Goal: Information Seeking & Learning: Learn about a topic

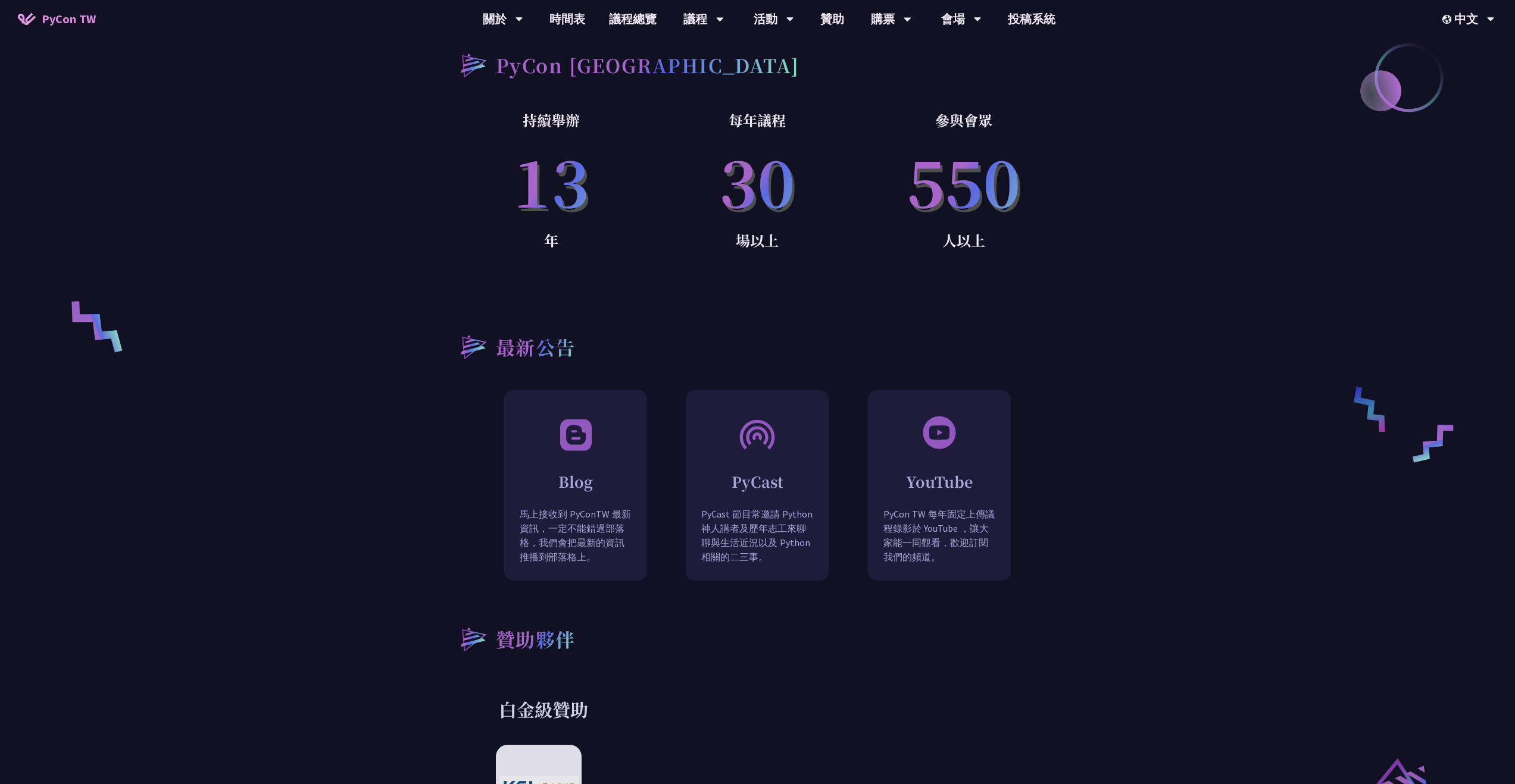
scroll to position [589, 0]
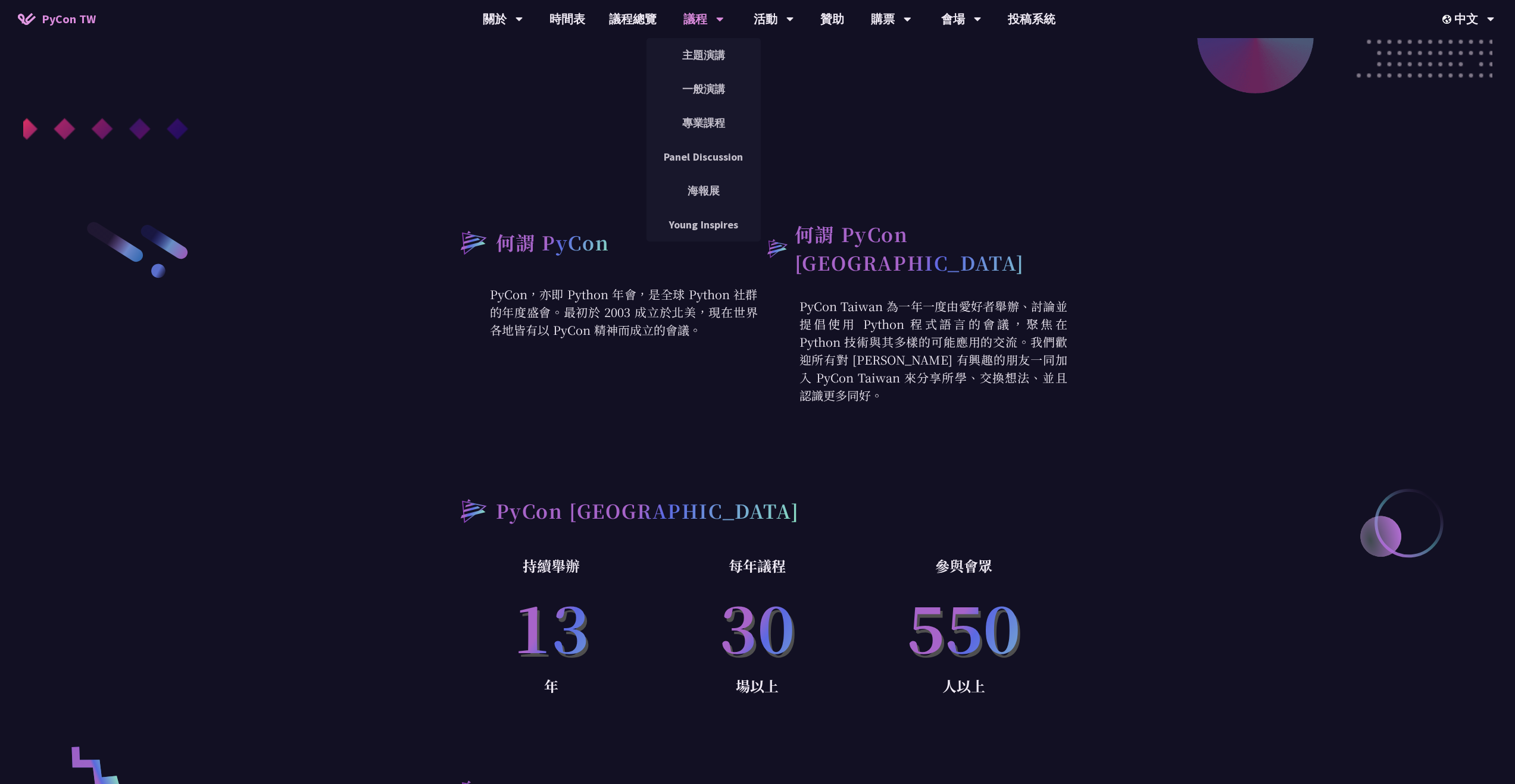
click at [696, 18] on div "議程" at bounding box center [704, 19] width 41 height 38
click at [698, 56] on link "主題演講" at bounding box center [703, 55] width 114 height 28
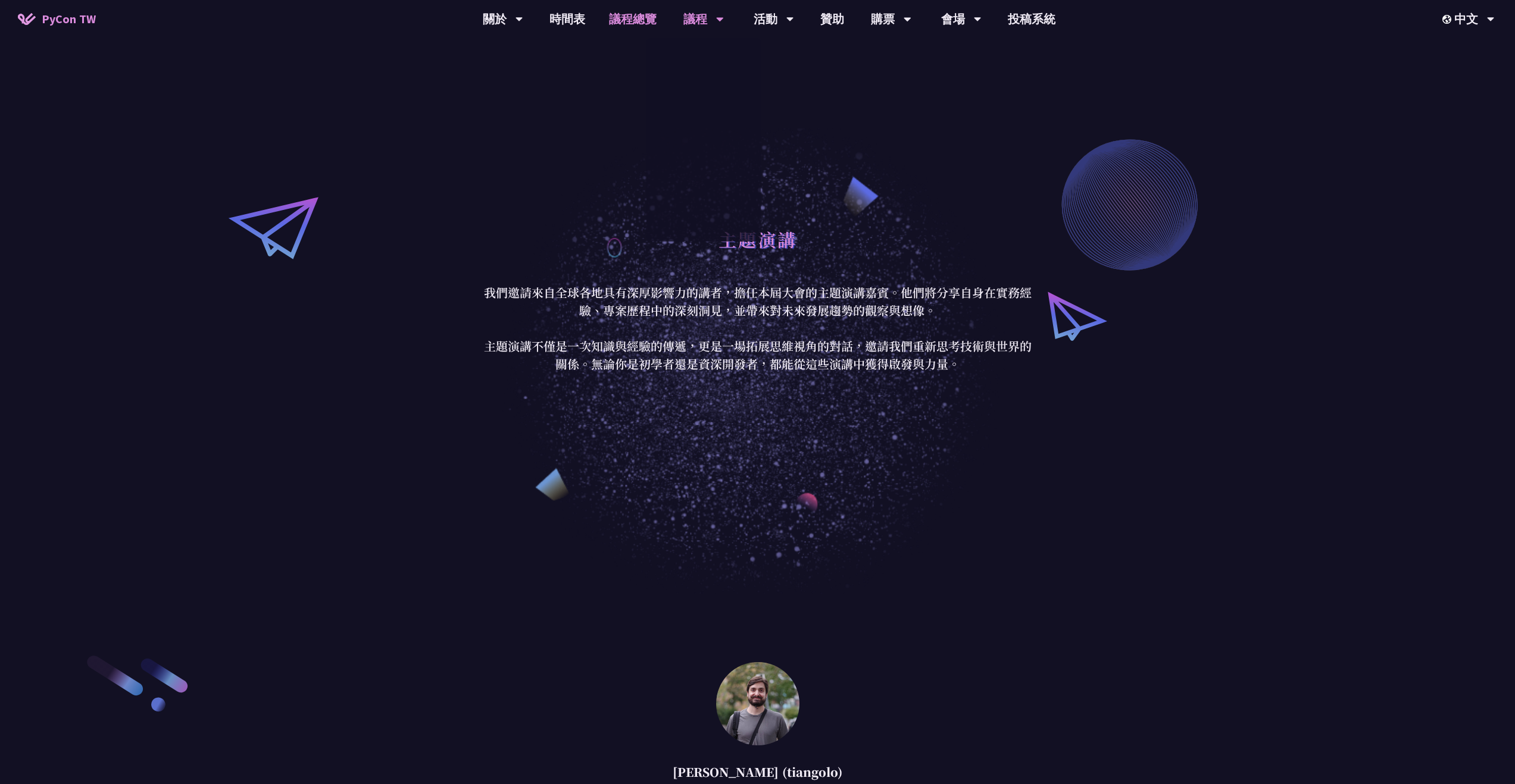
click at [640, 23] on link "議程總覽" at bounding box center [633, 19] width 72 height 38
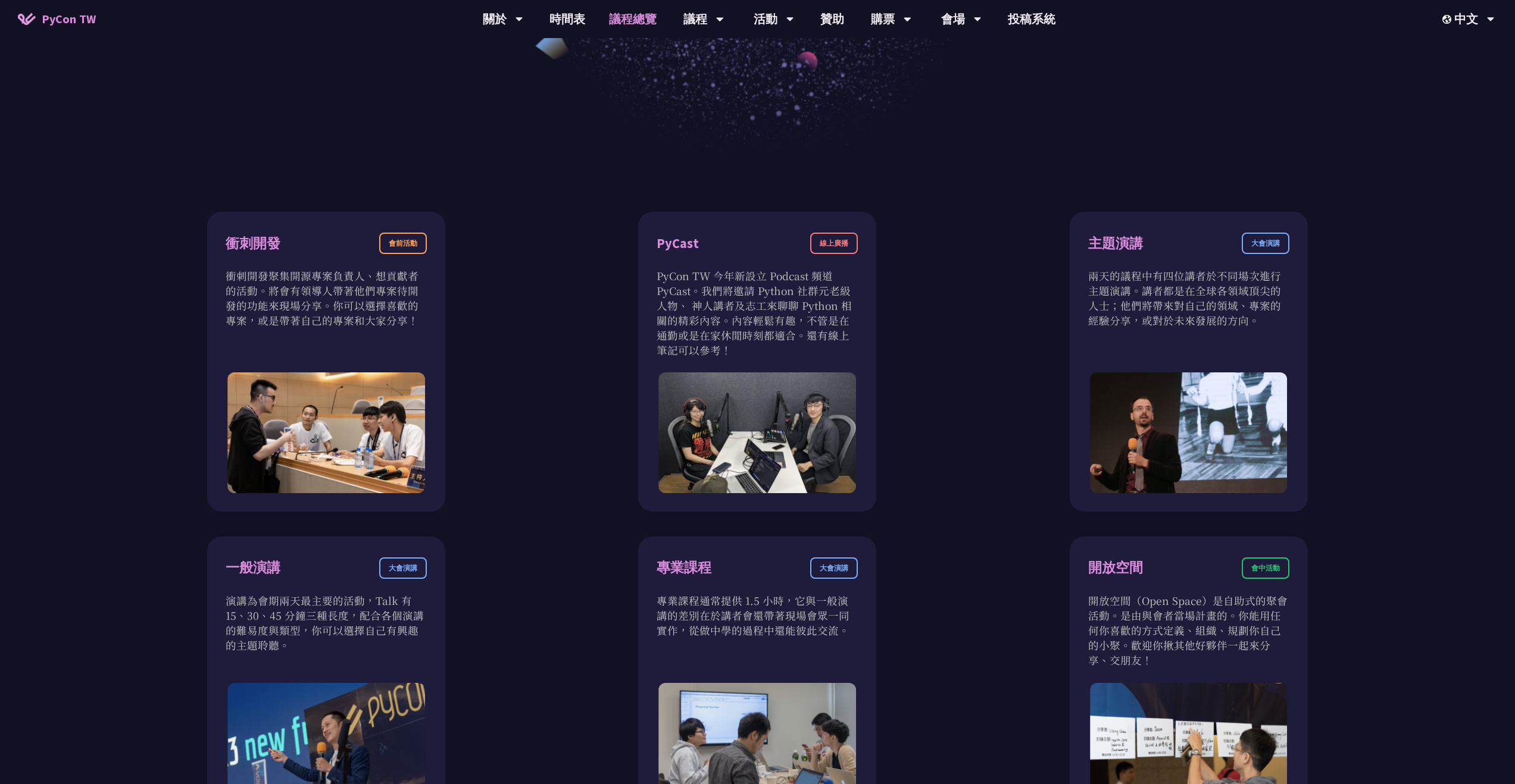
scroll to position [363, 0]
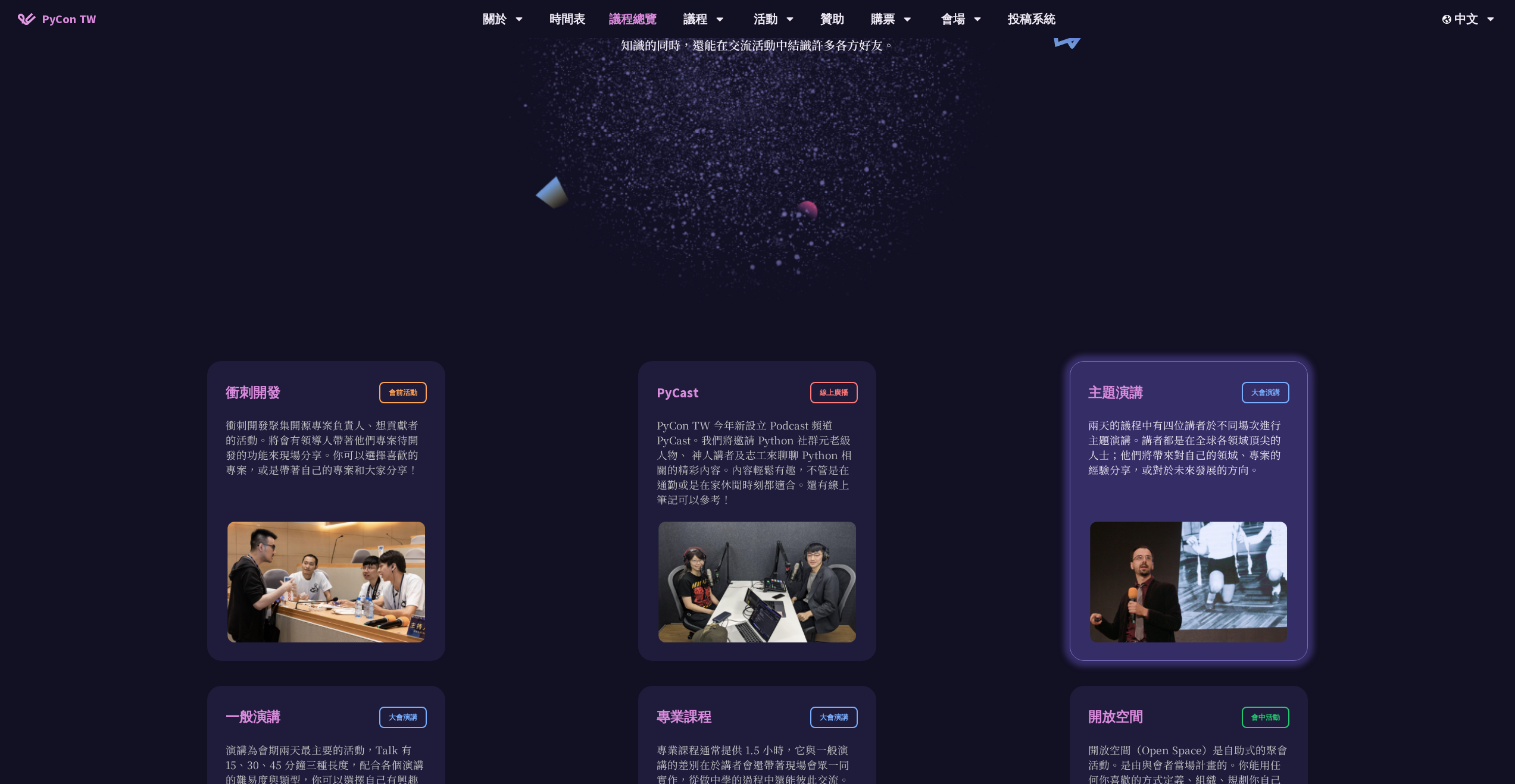
click at [1252, 393] on div "大會演講" at bounding box center [1265, 393] width 47 height 22
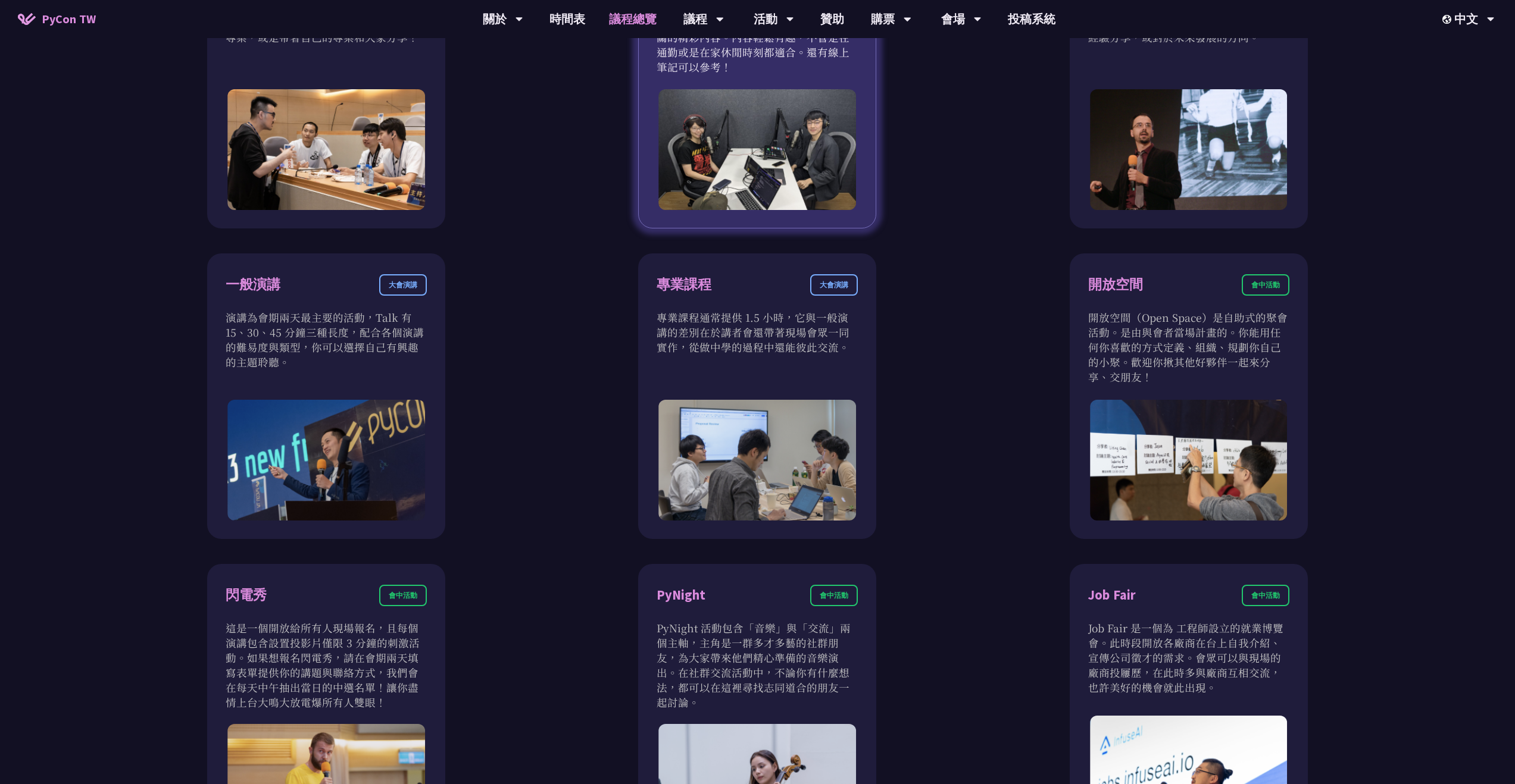
scroll to position [824, 0]
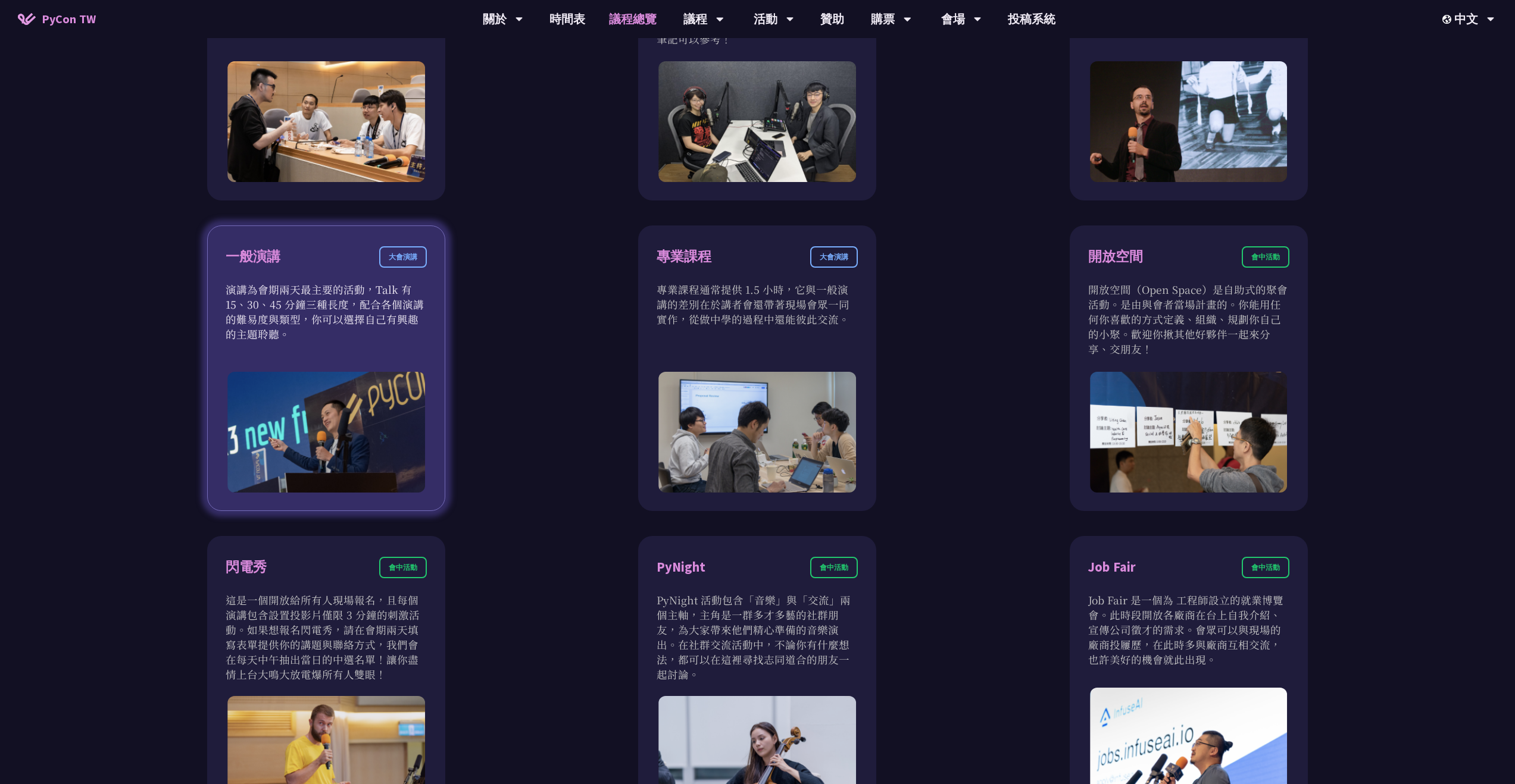
click at [358, 239] on div "一般演講 大會演講 演講為會期兩天最主要的活動，Talk 有 15、30、45 分鐘三種長度，配合各個演講的難易度與類型，你可以選擇自己有興趣的主題聆聽。" at bounding box center [326, 368] width 238 height 286
click at [316, 302] on p "演講為會期兩天最主要的活動，Talk 有 15、30、45 分鐘三種長度，配合各個演講的難易度與類型，你可以選擇自己有興趣的主題聆聽。" at bounding box center [326, 312] width 201 height 59
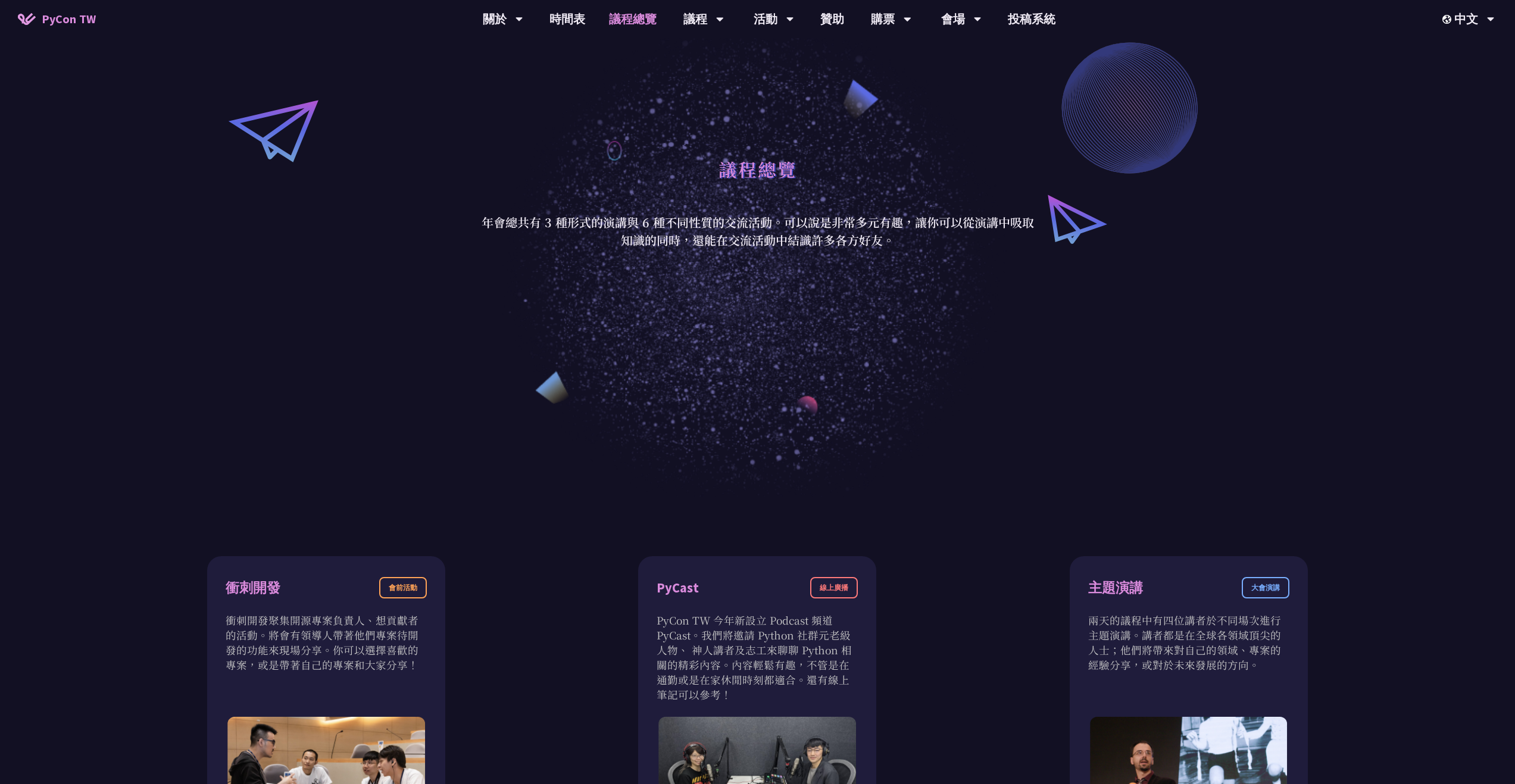
scroll to position [417, 0]
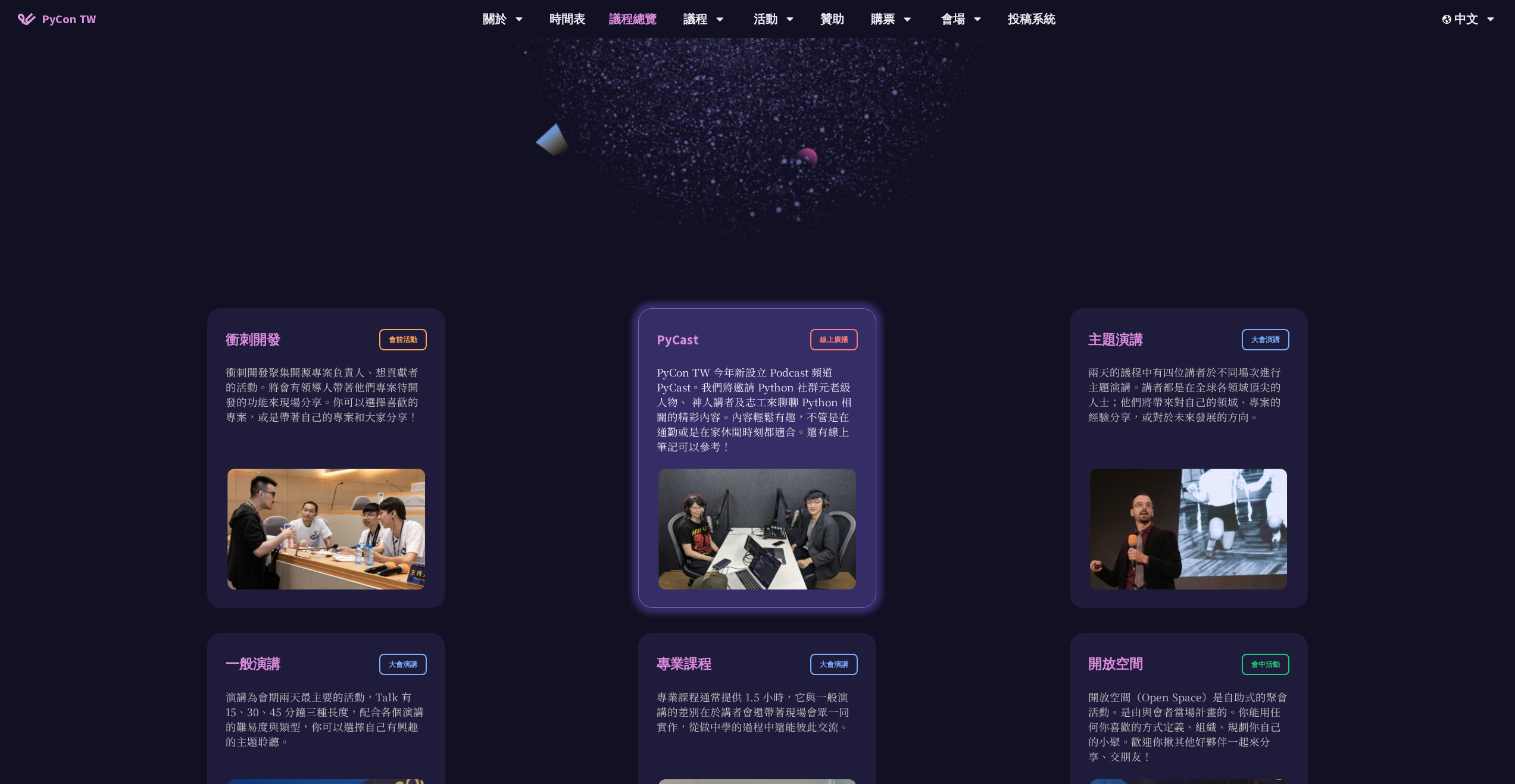
click at [759, 573] on img at bounding box center [758, 529] width 198 height 121
click at [821, 494] on img at bounding box center [758, 529] width 198 height 121
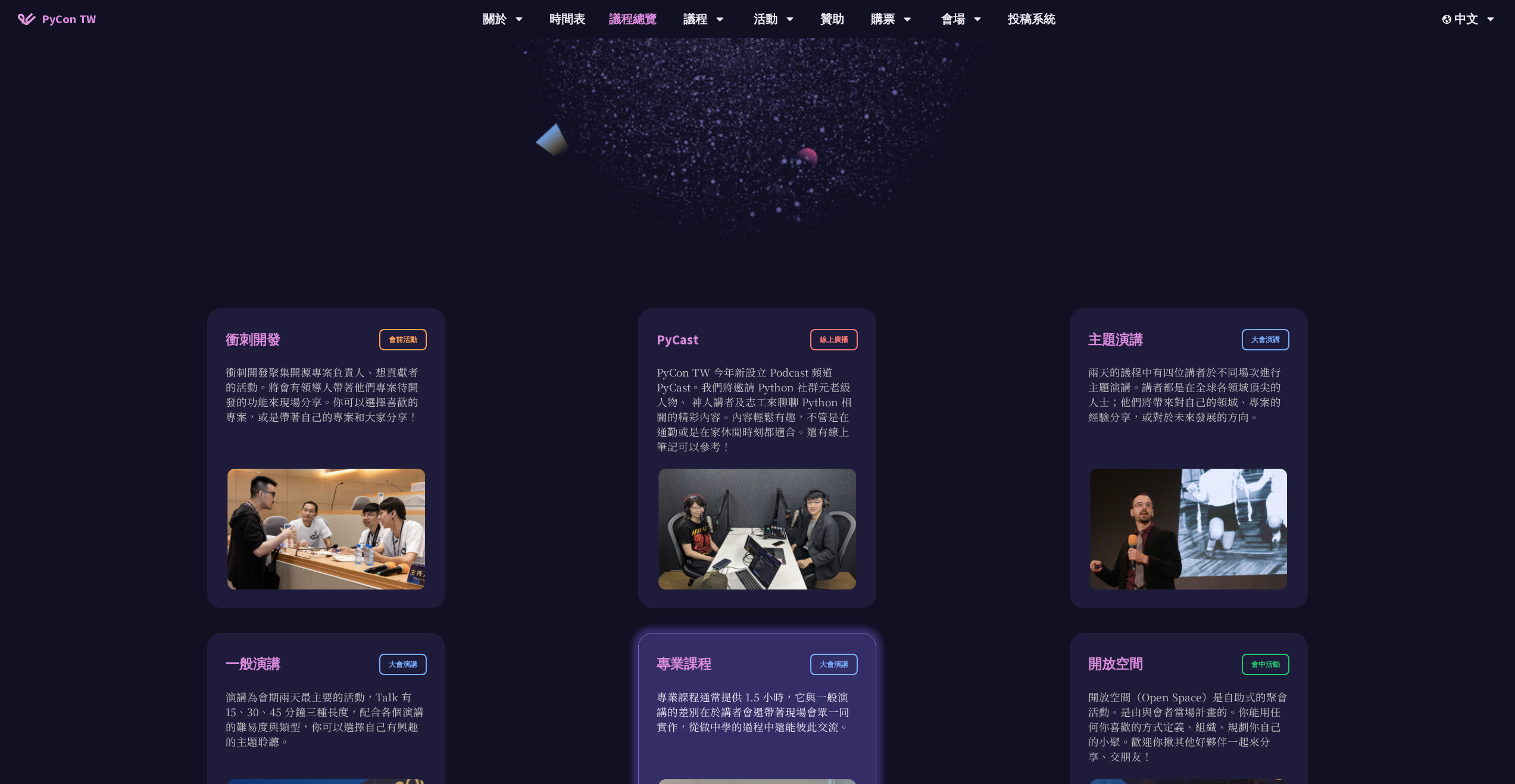
click at [789, 721] on p "專業課程通常提供 1.5 小時，它與一般演講的差別在於講者會還帶著現場會眾一同實作，從做中學的過程中還能彼此交流。" at bounding box center [757, 712] width 201 height 45
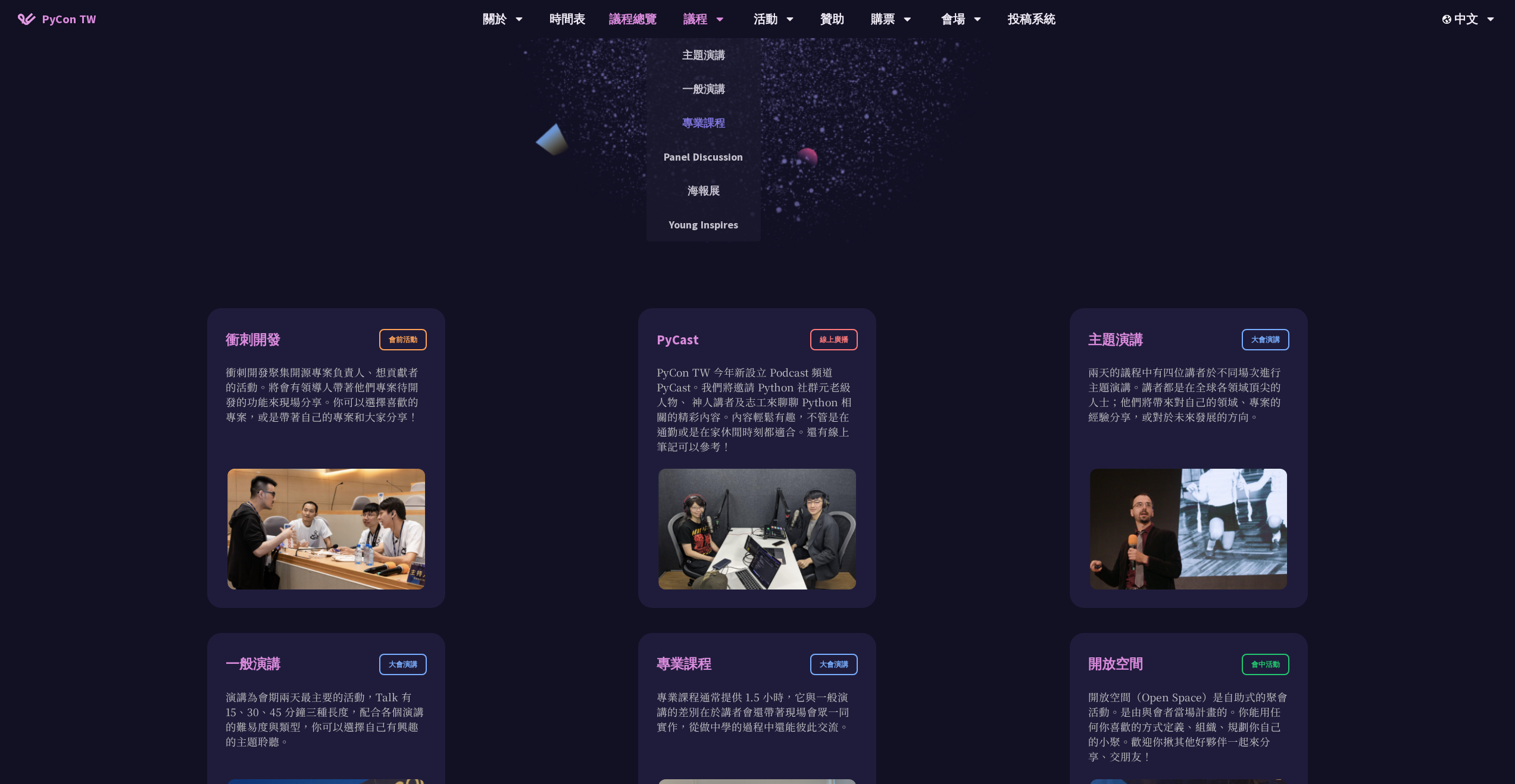
click at [696, 125] on link "專業課程" at bounding box center [703, 122] width 114 height 28
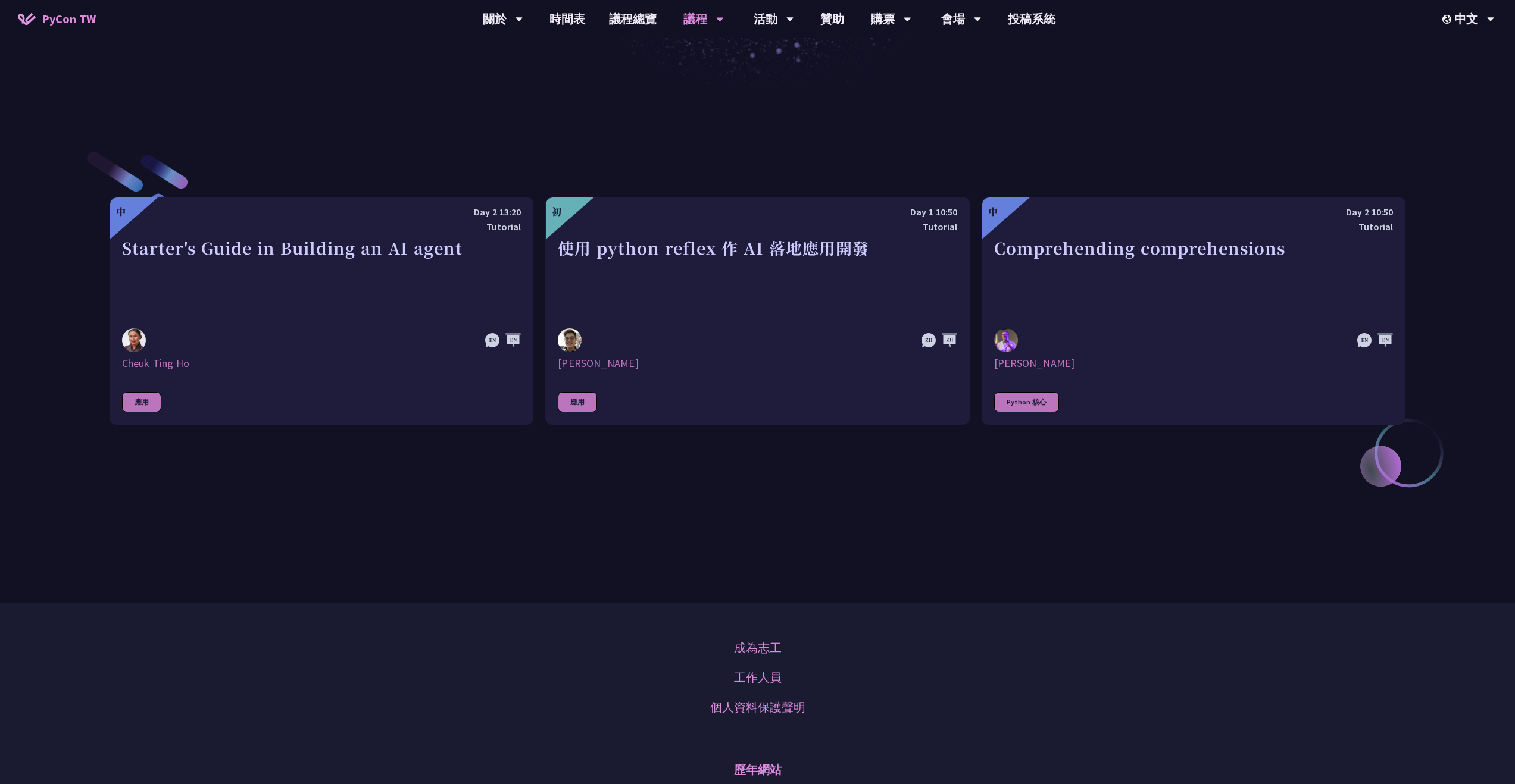
scroll to position [643, 0]
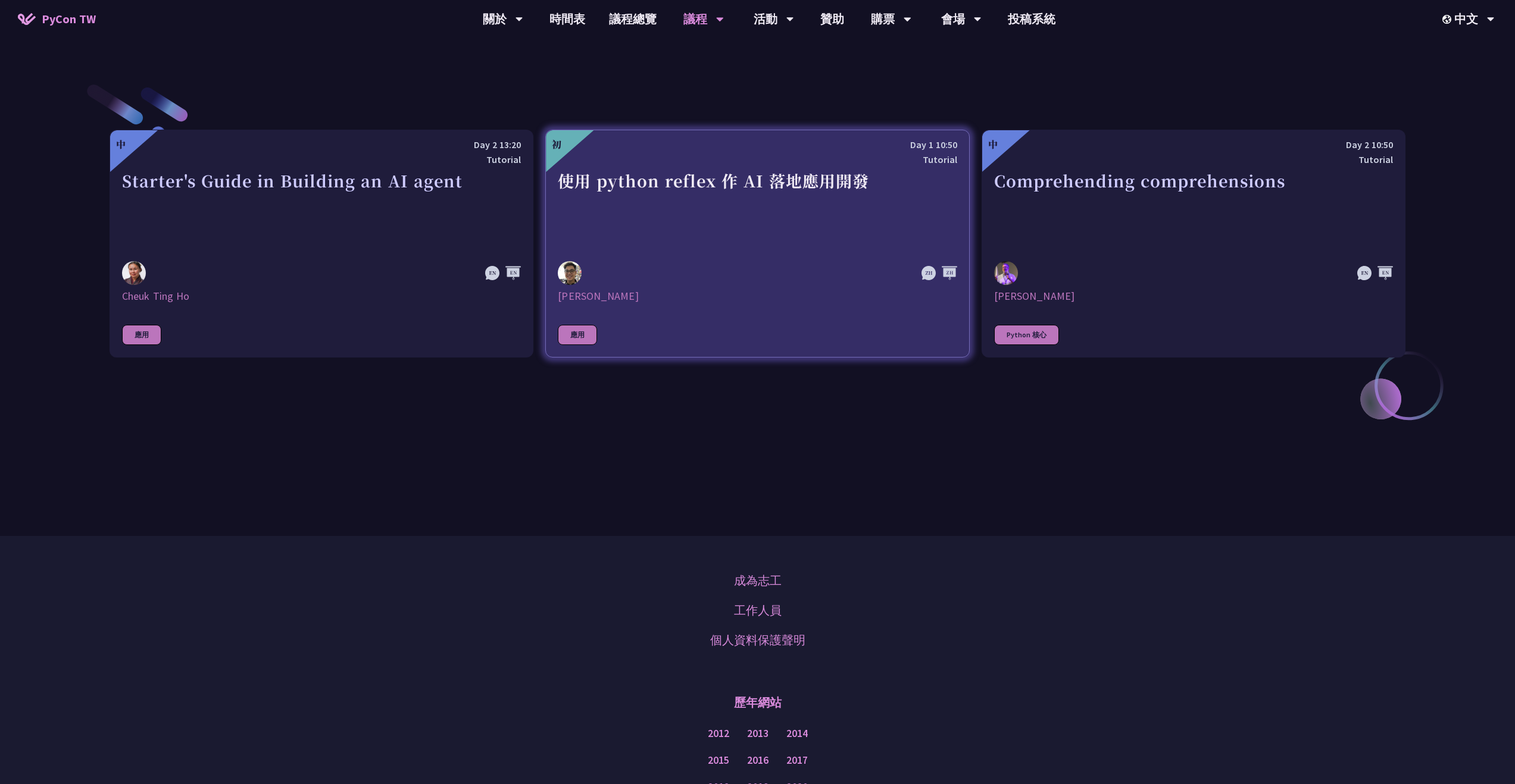
click at [582, 339] on div "應用" at bounding box center [577, 335] width 39 height 20
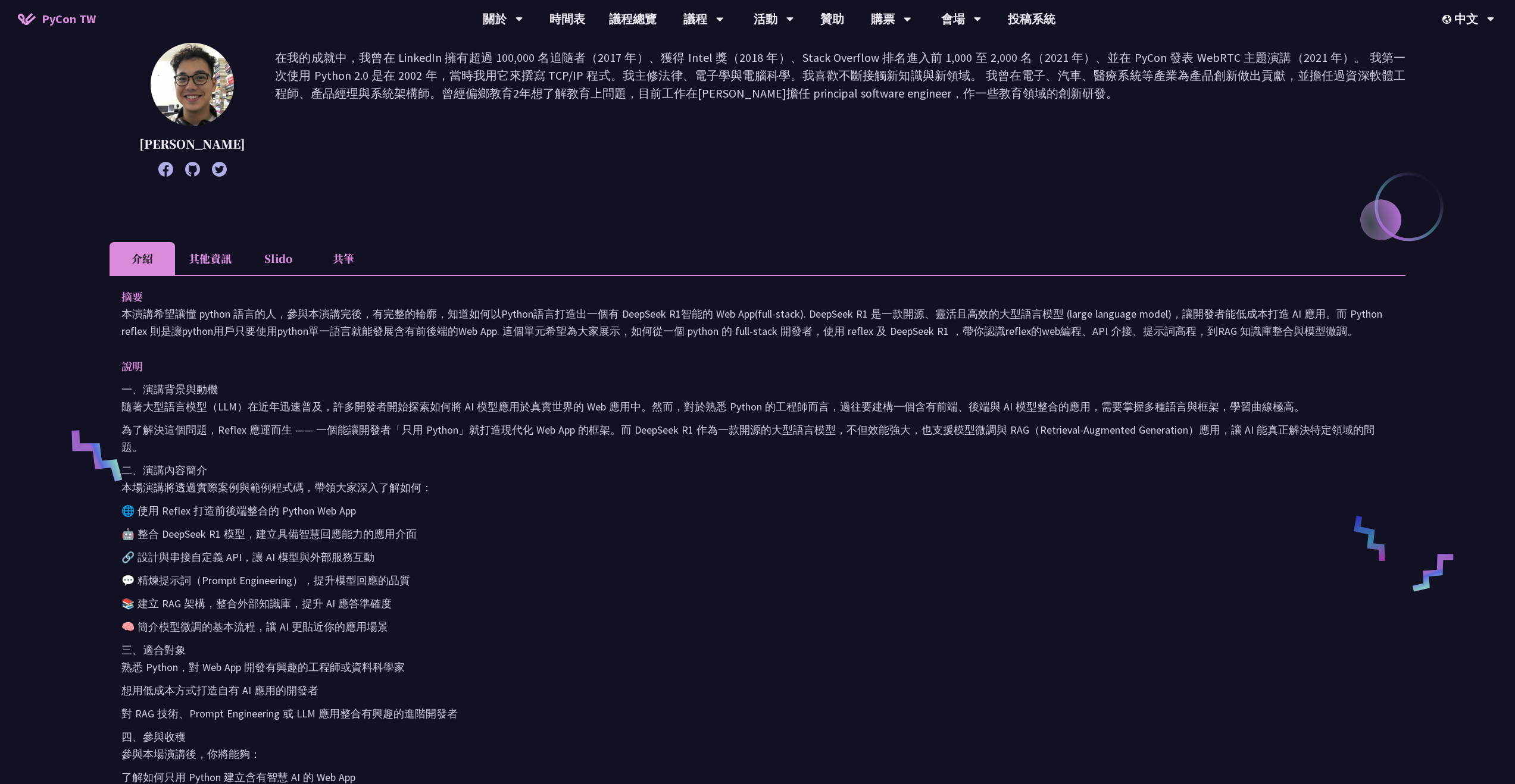
scroll to position [718, 0]
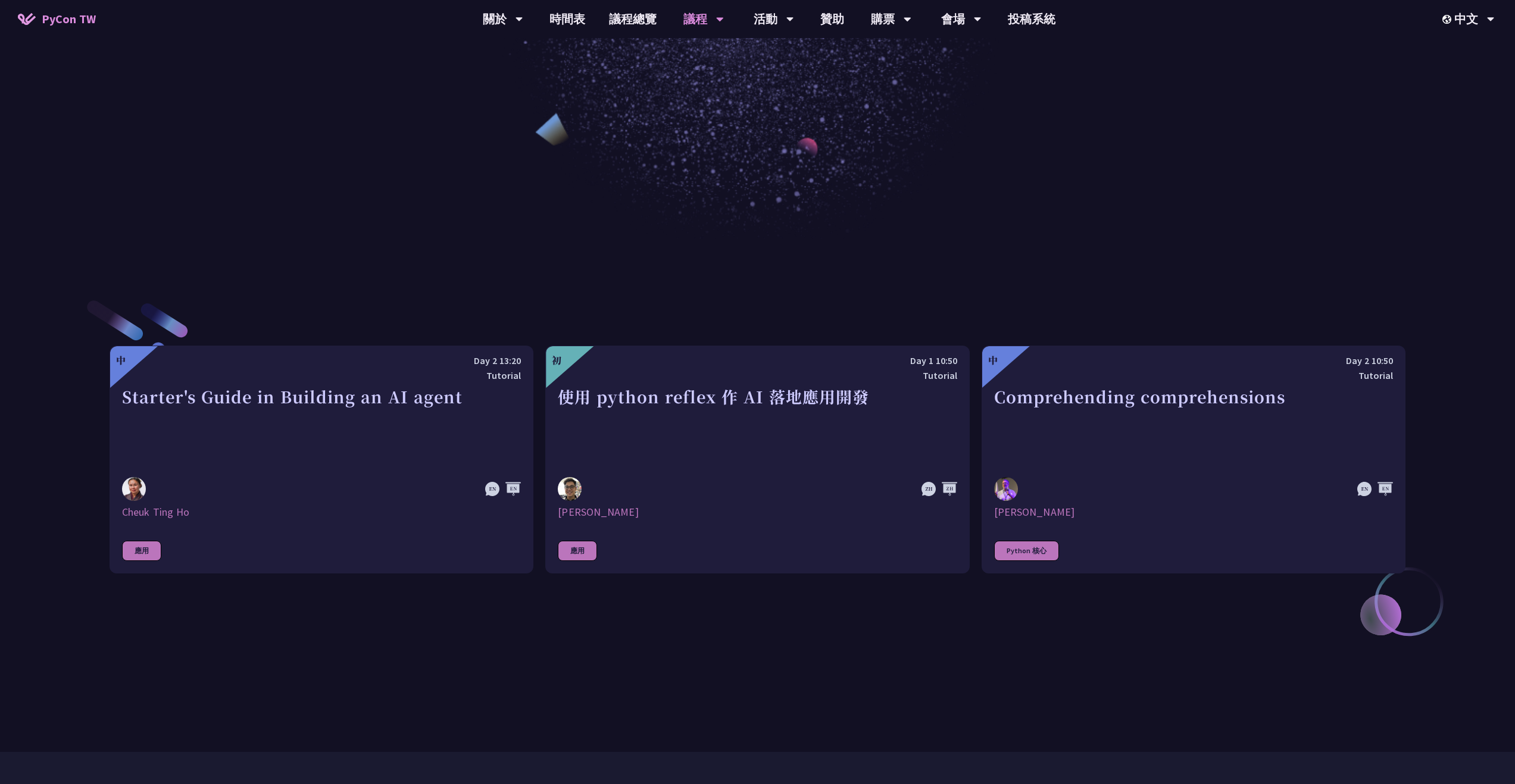
scroll to position [449, 0]
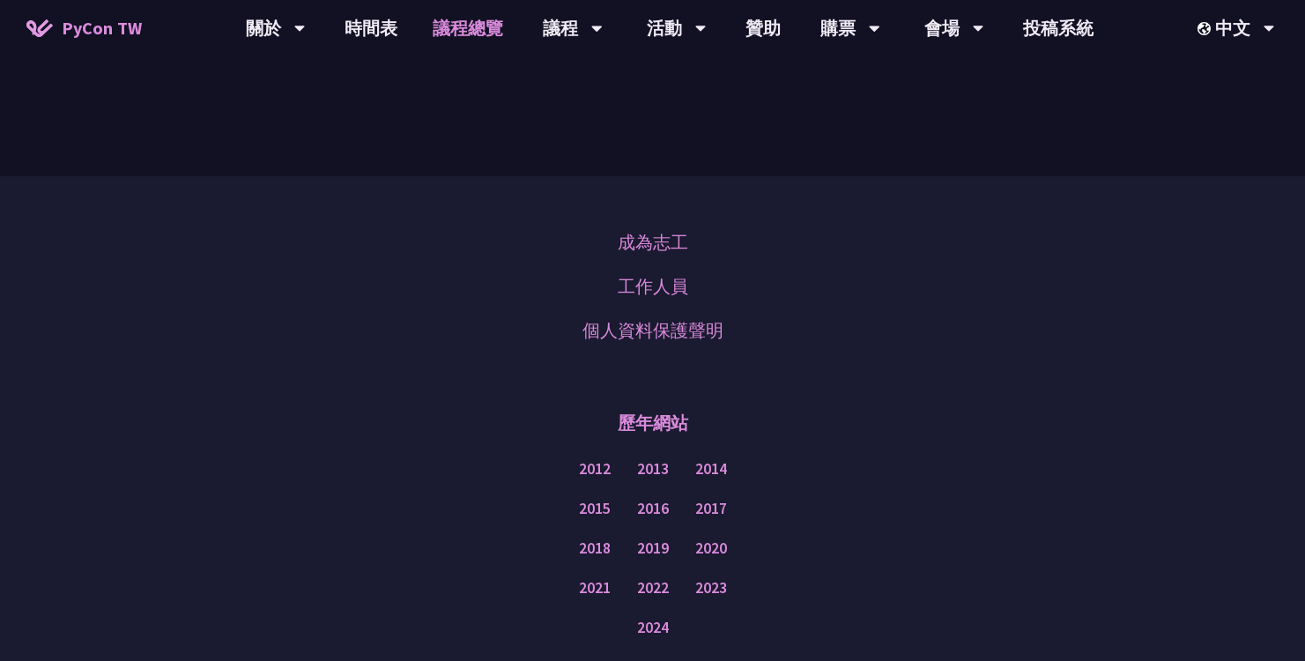
scroll to position [2228, 0]
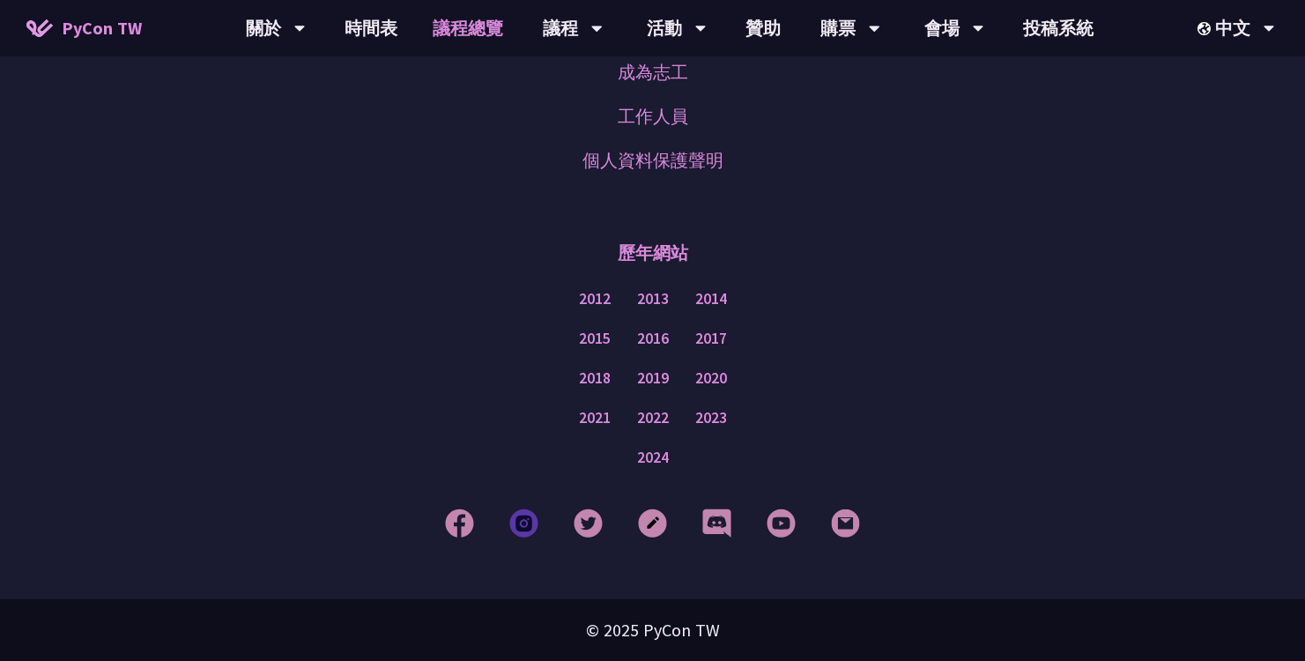
click at [514, 523] on img at bounding box center [523, 522] width 29 height 29
click at [471, 526] on img at bounding box center [459, 522] width 29 height 29
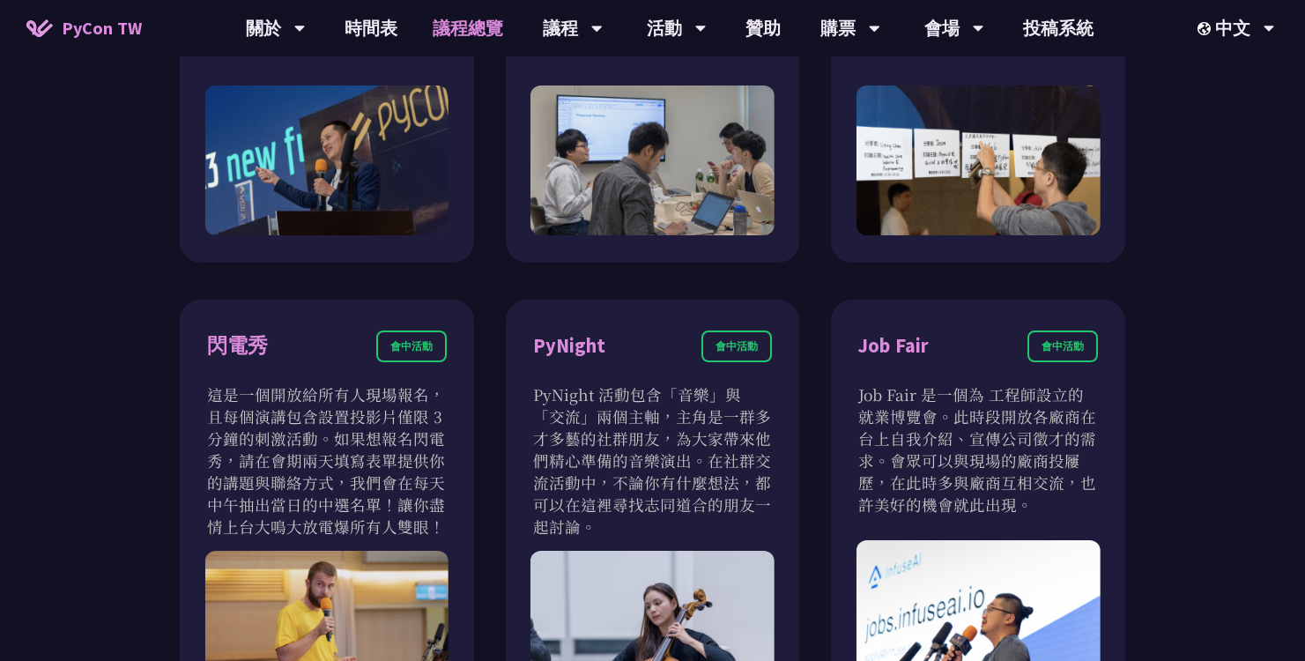
scroll to position [1250, 0]
